Goal: Task Accomplishment & Management: Use online tool/utility

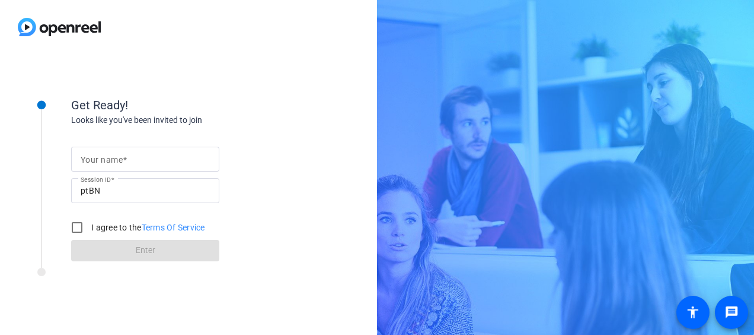
click at [134, 161] on input "Your name" at bounding box center [145, 159] width 129 height 14
type input "[PERSON_NAME]"
click at [76, 228] on input "I agree to the Terms Of Service" at bounding box center [77, 227] width 24 height 24
checkbox input "true"
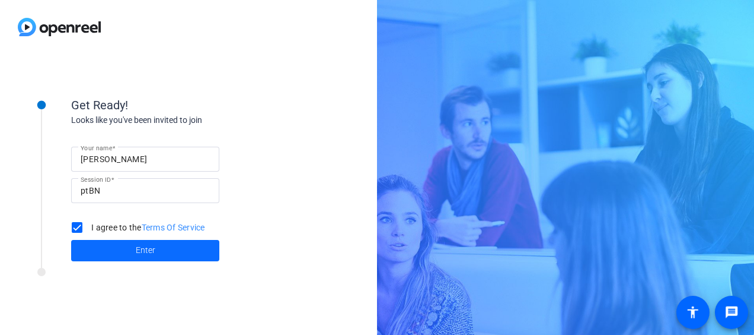
click at [146, 253] on span "Enter" at bounding box center [146, 250] width 20 height 12
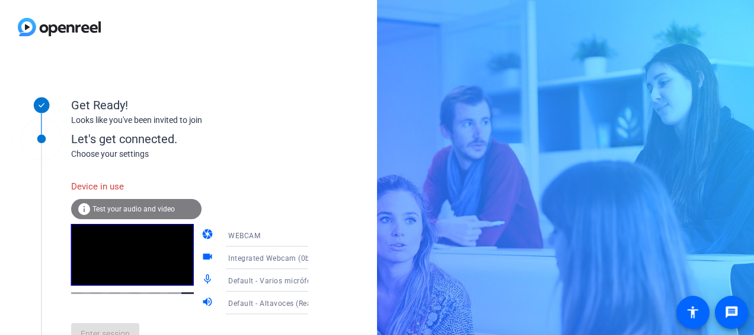
click at [164, 206] on span "Test your audio and video" at bounding box center [134, 209] width 82 height 8
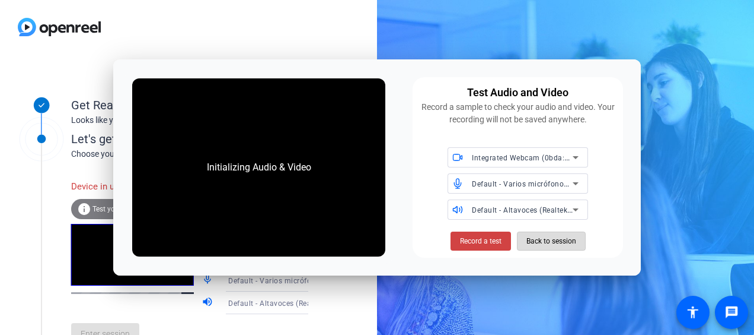
click at [527, 239] on span "Back to session" at bounding box center [552, 241] width 50 height 23
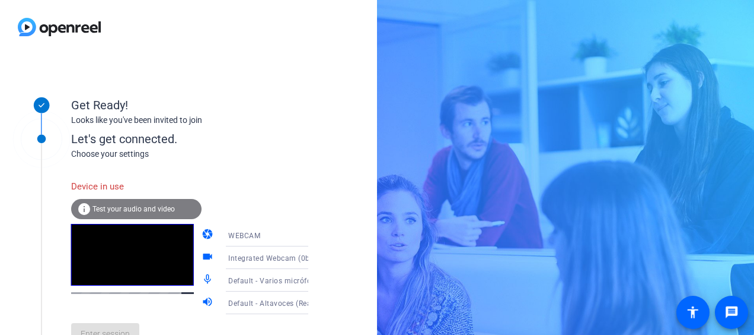
click at [288, 261] on span "Integrated Webcam (0bda:565c)" at bounding box center [284, 257] width 113 height 9
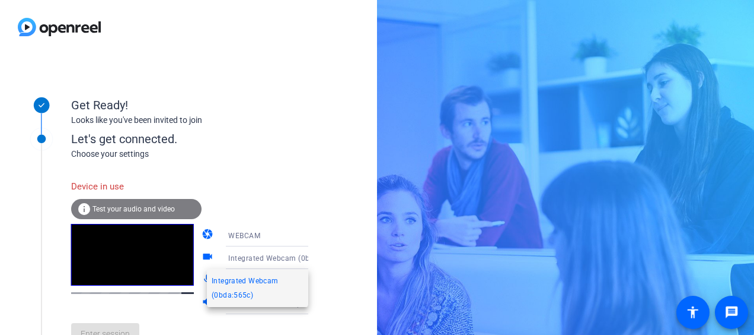
click at [263, 202] on div at bounding box center [377, 167] width 754 height 335
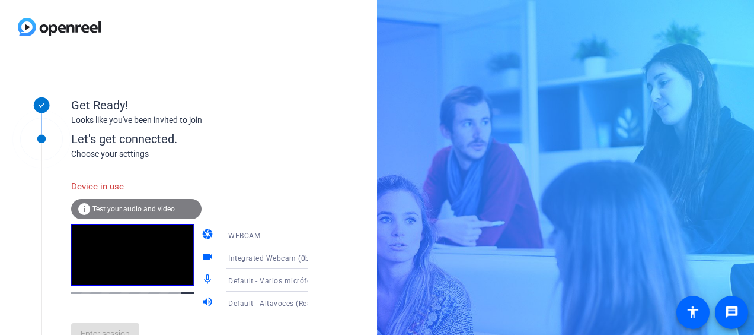
drag, startPoint x: 130, startPoint y: 330, endPoint x: 200, endPoint y: 329, distance: 69.4
click at [200, 329] on div "Enter session" at bounding box center [202, 333] width 262 height 39
click at [149, 216] on div "info Test your audio and video" at bounding box center [136, 209] width 130 height 20
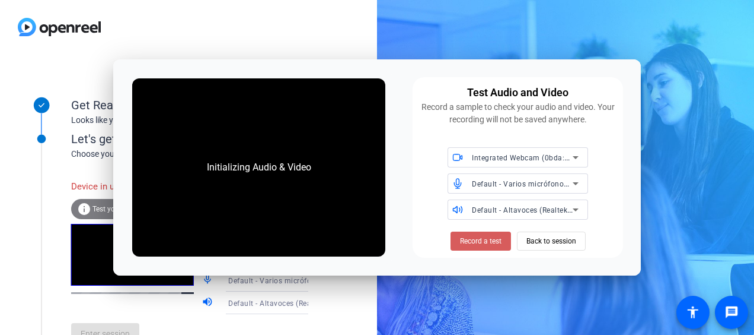
click at [471, 245] on span "Record a test" at bounding box center [481, 240] width 42 height 11
click at [560, 244] on span "Back to session" at bounding box center [552, 241] width 50 height 23
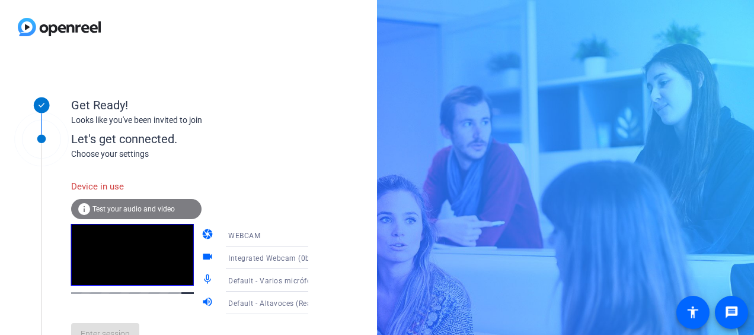
click at [167, 192] on div "Device in use" at bounding box center [136, 187] width 130 height 26
click at [133, 212] on div "info Test your audio and video" at bounding box center [136, 209] width 130 height 20
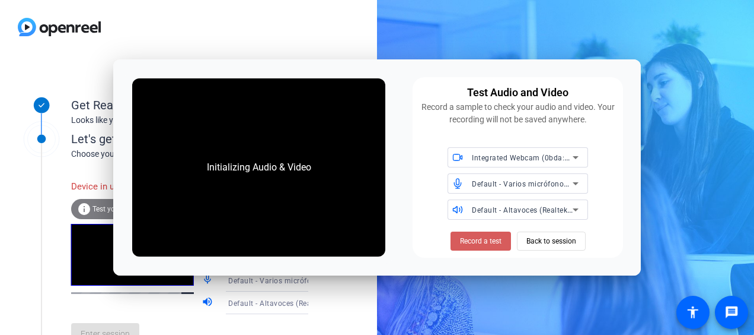
click at [477, 246] on span at bounding box center [481, 241] width 60 height 28
click at [458, 243] on span at bounding box center [481, 241] width 60 height 28
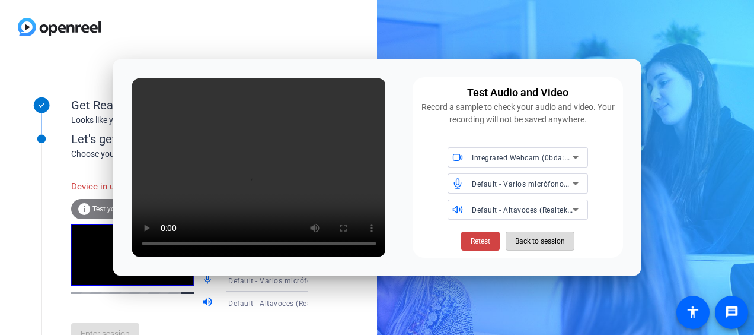
click at [543, 242] on span "Back to session" at bounding box center [540, 241] width 50 height 23
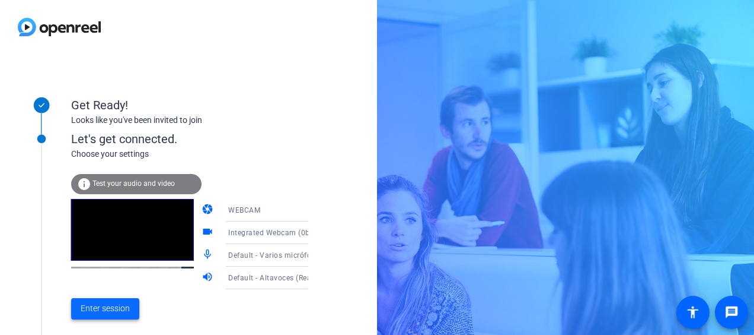
click at [122, 307] on span "Enter session" at bounding box center [105, 308] width 49 height 12
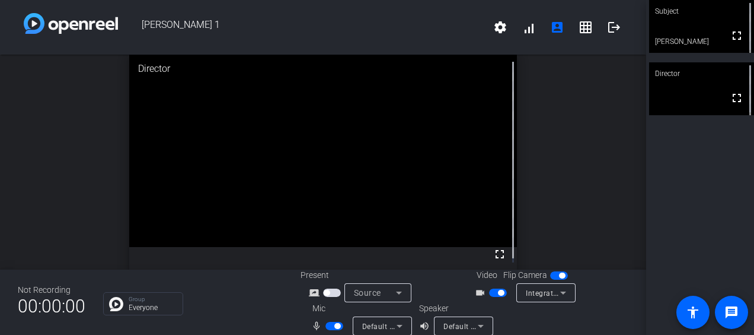
click at [336, 324] on span "button" at bounding box center [338, 326] width 6 height 6
click at [329, 328] on span "button" at bounding box center [335, 325] width 18 height 8
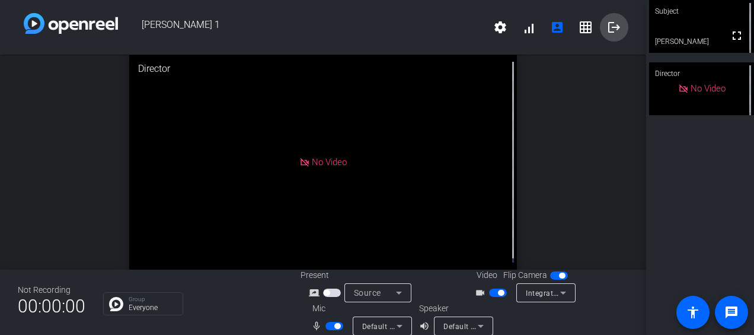
click at [612, 36] on span at bounding box center [614, 27] width 28 height 28
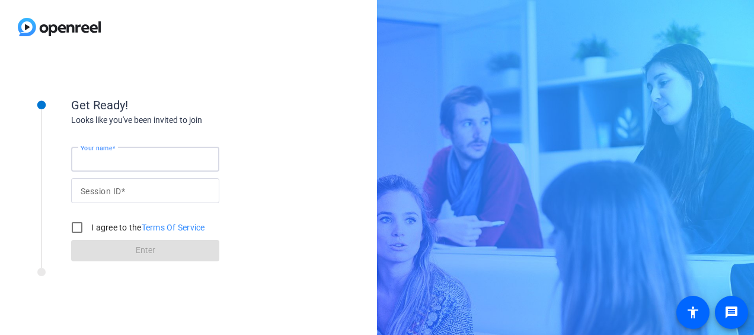
click at [195, 165] on input "Your name" at bounding box center [145, 159] width 129 height 14
click at [159, 193] on input "Session ID" at bounding box center [145, 190] width 129 height 14
paste input "ptBN"
type input "ptBN"
click at [167, 158] on input "Your name" at bounding box center [145, 159] width 129 height 14
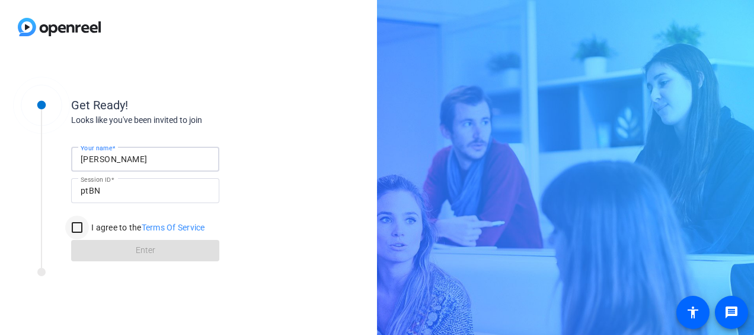
type input "[PERSON_NAME]"
click at [85, 228] on input "I agree to the Terms Of Service" at bounding box center [77, 227] width 24 height 24
checkbox input "true"
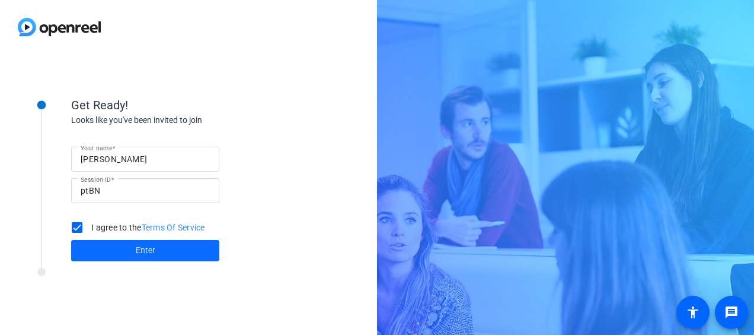
click at [151, 247] on span "Enter" at bounding box center [146, 250] width 20 height 12
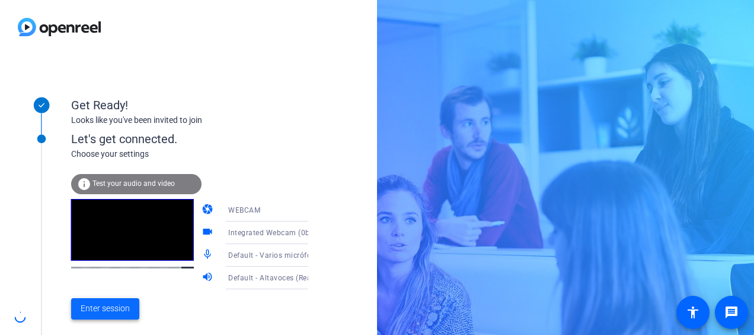
click at [127, 308] on span "Enter session" at bounding box center [105, 308] width 49 height 12
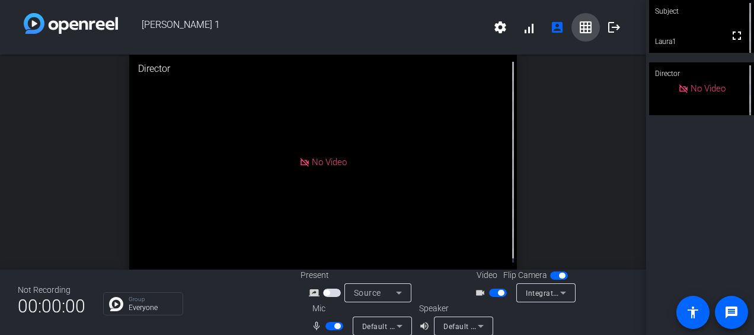
click at [579, 28] on mat-icon "grid_on" at bounding box center [586, 27] width 14 height 14
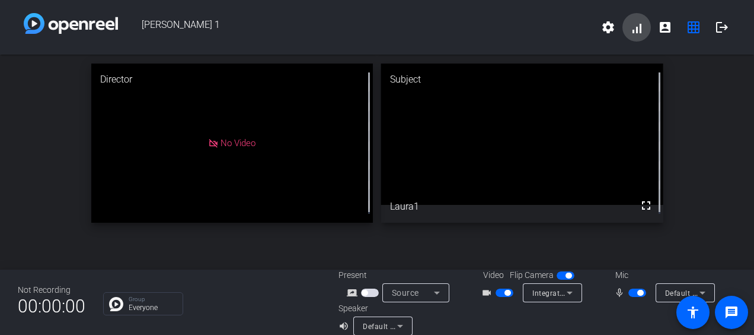
click at [631, 25] on span at bounding box center [637, 27] width 28 height 28
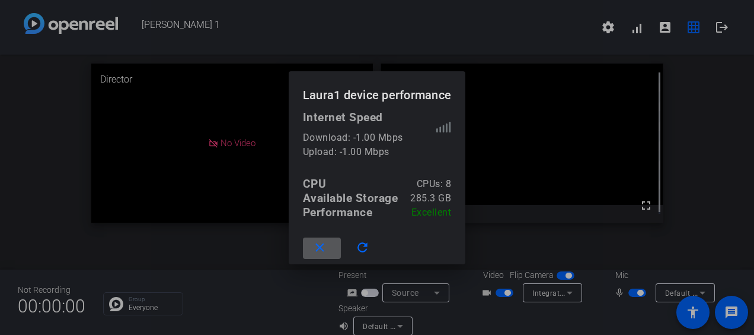
click at [688, 43] on div at bounding box center [377, 167] width 754 height 335
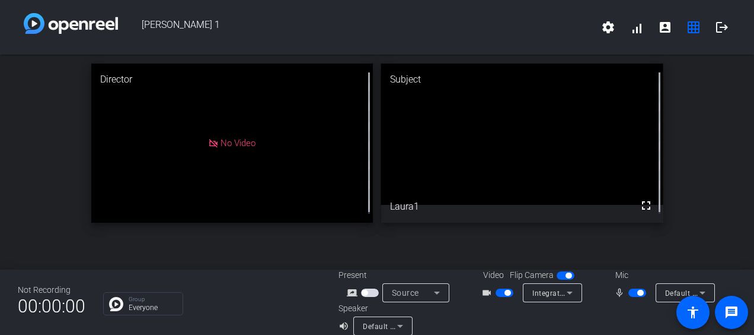
click at [686, 84] on div "Director No Video Subject fullscreen Laura1" at bounding box center [377, 143] width 754 height 177
click at [718, 31] on mat-icon "logout" at bounding box center [722, 27] width 14 height 14
click at [717, 28] on mat-icon "logout" at bounding box center [722, 27] width 14 height 14
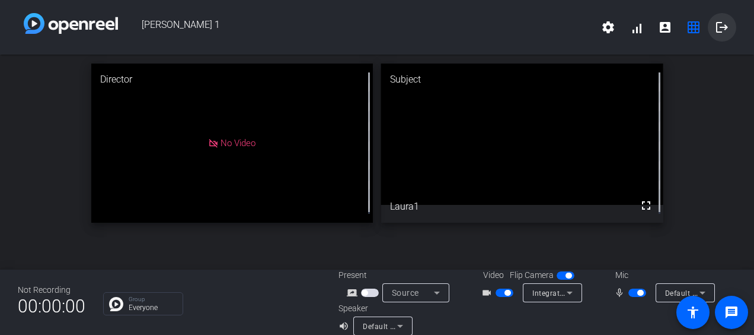
click at [717, 28] on mat-icon "logout" at bounding box center [722, 27] width 14 height 14
click at [665, 30] on mat-icon "account_box" at bounding box center [665, 27] width 14 height 14
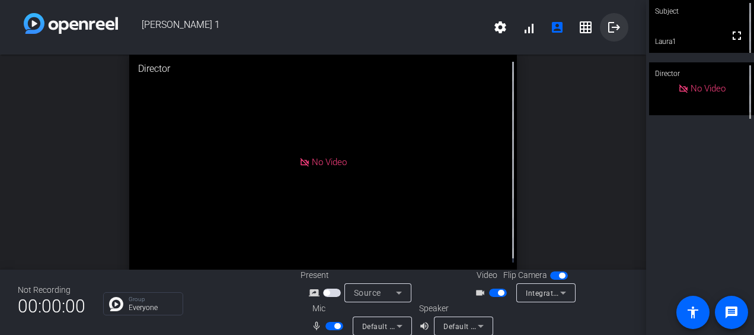
click at [616, 28] on span at bounding box center [614, 27] width 28 height 28
